Goal: Information Seeking & Learning: Compare options

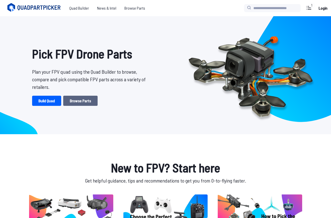
click at [78, 102] on link "Browse Parts" at bounding box center [80, 101] width 34 height 10
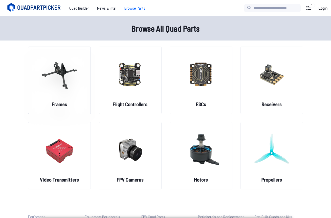
click at [73, 99] on figure at bounding box center [59, 74] width 57 height 54
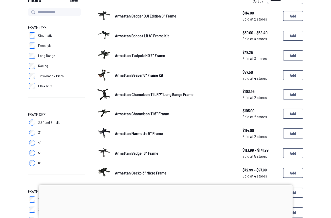
scroll to position [83, 0]
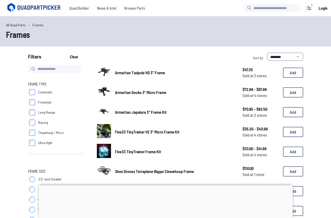
click at [39, 92] on span "Cinematic" at bounding box center [45, 91] width 14 height 5
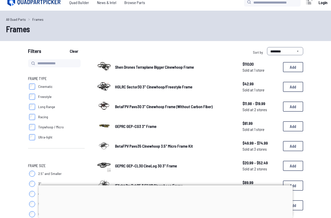
scroll to position [8, 0]
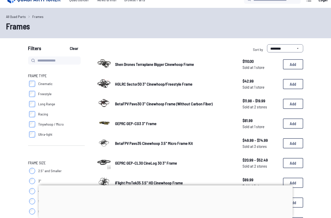
click at [137, 64] on span "Shen Drones Terraplane Bigger Cinewhoop Frame" at bounding box center [154, 64] width 79 height 5
click at [134, 101] on span "BetaFPV Pavo30 3" Cinewhoop Frame (Without Carbon Fiber)" at bounding box center [164, 103] width 98 height 5
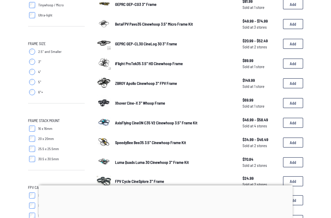
scroll to position [138, 0]
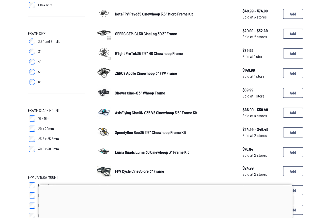
click at [135, 129] on link "SpeedyBee Bee35 3.5" Cinewhoop Frame Kit" at bounding box center [174, 132] width 119 height 6
click at [140, 110] on span "AxisFlying CineON C35 V2 Cinewhoop 3.5" Frame Kit" at bounding box center [156, 112] width 82 height 5
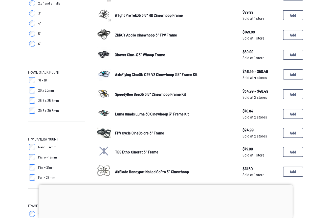
scroll to position [175, 0]
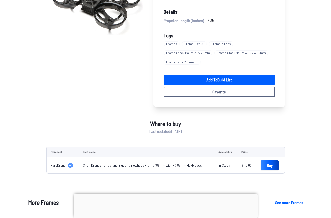
scroll to position [96, 0]
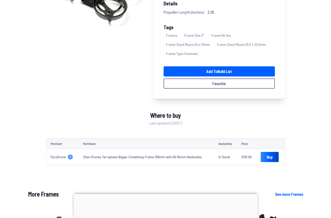
click at [59, 156] on span "PyroDrone" at bounding box center [58, 156] width 15 height 5
click at [123, 156] on link "Shen Drones Terraplane Bigger Cinewhoop Frame 189mm with HQ 85mm Hexblades" at bounding box center [142, 156] width 119 height 4
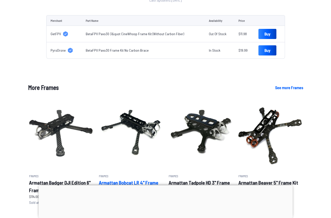
scroll to position [182, 0]
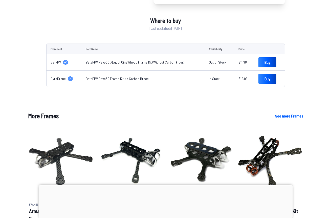
click at [128, 59] on td "BetaFPV Pavo30 3&quot CineWhoop Frame Kit (Without Carbon Fiber)" at bounding box center [143, 62] width 123 height 16
click at [127, 62] on link "BetaFPV Pavo30 3&quot CineWhoop Frame Kit (Without Carbon Fiber)" at bounding box center [135, 62] width 98 height 4
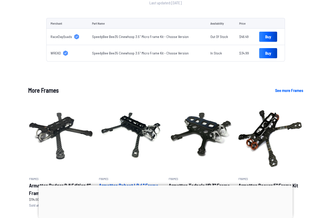
scroll to position [227, 0]
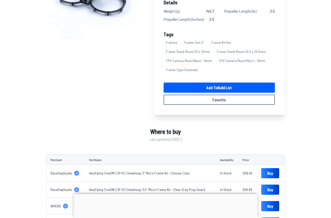
scroll to position [98, 0]
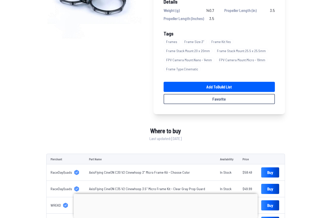
click at [162, 194] on div at bounding box center [166, 194] width 184 height 0
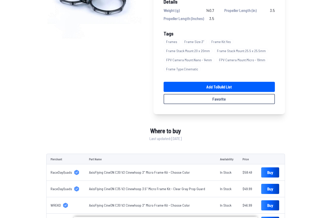
click at [158, 173] on link "AxisFlying CineON C30 V2 Cinewhoop 3" Micro Frame Kit - Choose Color" at bounding box center [139, 172] width 101 height 4
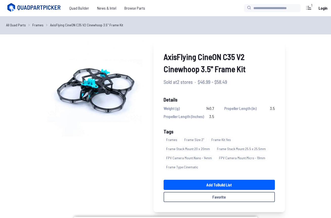
scroll to position [0, 0]
